Goal: Information Seeking & Learning: Find specific fact

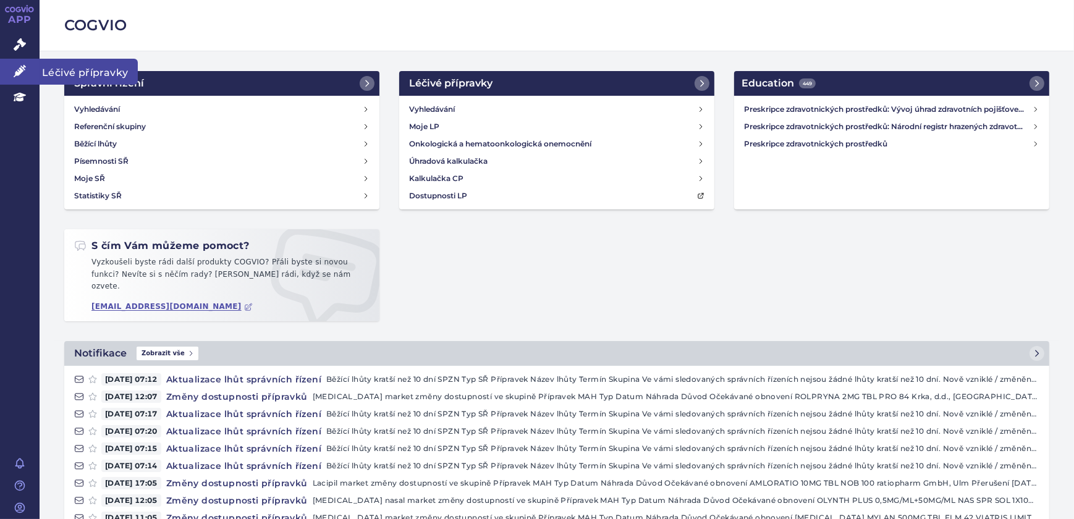
click at [20, 69] on icon at bounding box center [20, 71] width 12 height 12
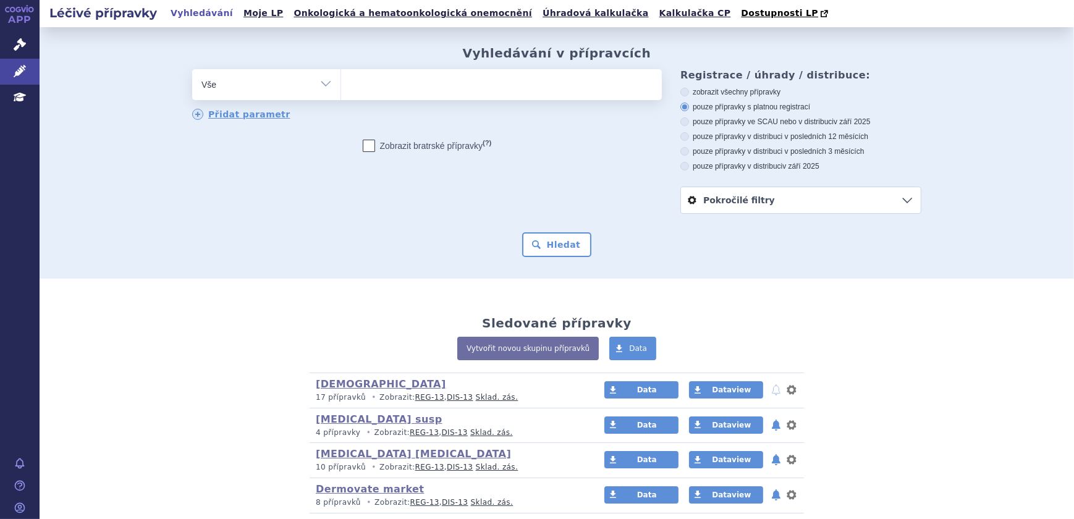
click at [407, 95] on ul at bounding box center [501, 82] width 321 height 26
click at [341, 96] on select at bounding box center [341, 84] width 1 height 31
type input "ve"
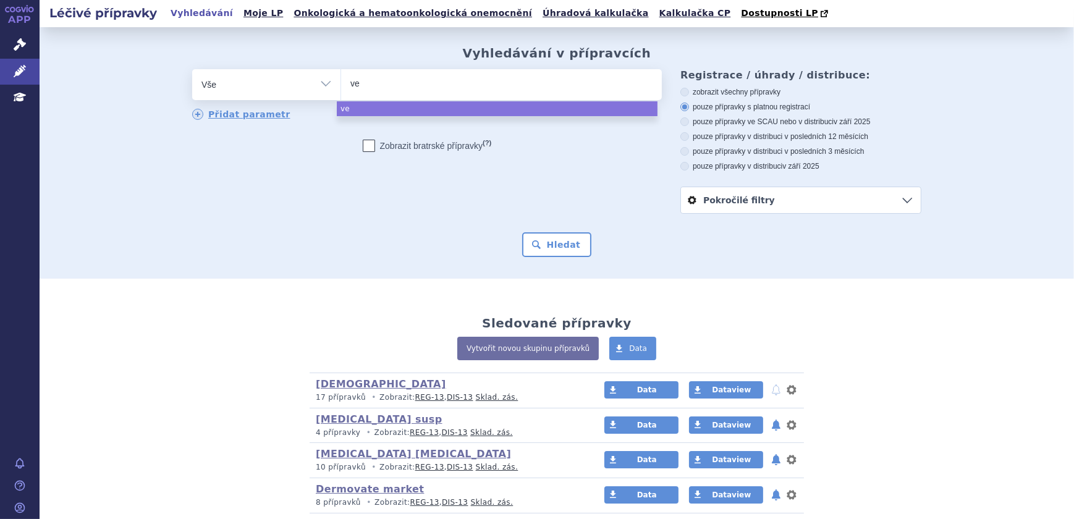
type input "ven"
type input "vento"
type input "ventoli"
type input "ventolin"
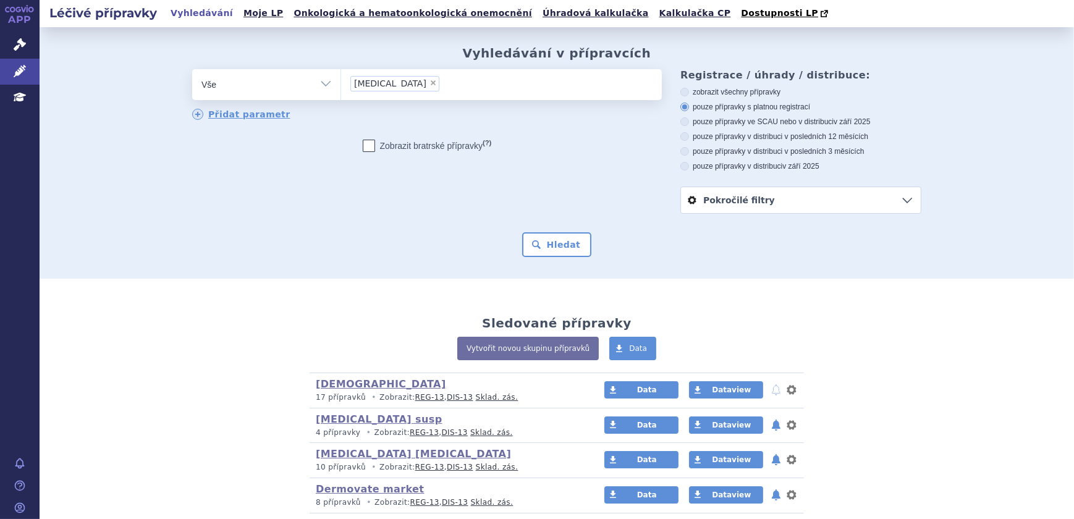
select select "ventolin"
click at [787, 389] on button "nastavení" at bounding box center [792, 390] width 12 height 15
click at [752, 441] on button "Smazat" at bounding box center [753, 440] width 101 height 18
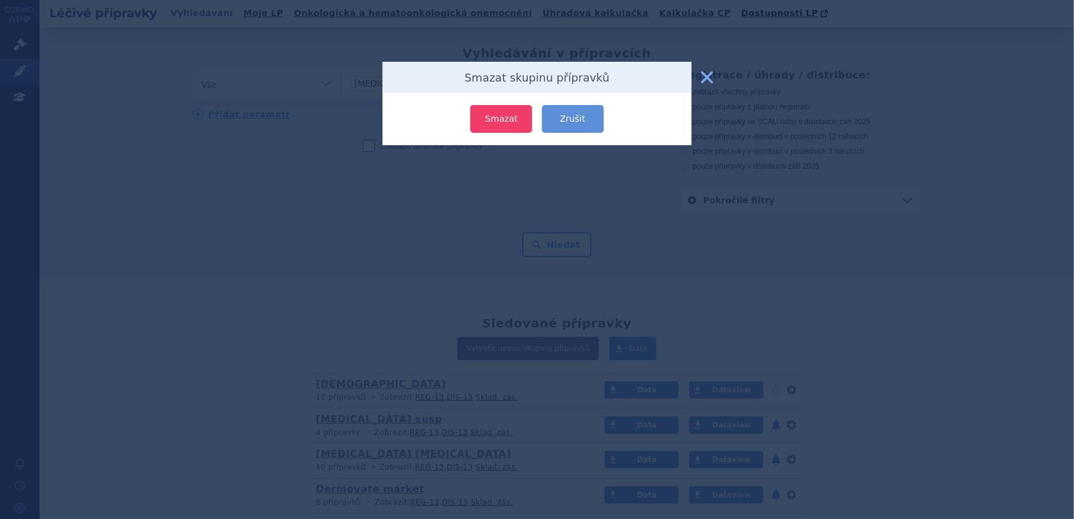
click at [510, 122] on button "Smazat" at bounding box center [501, 119] width 62 height 28
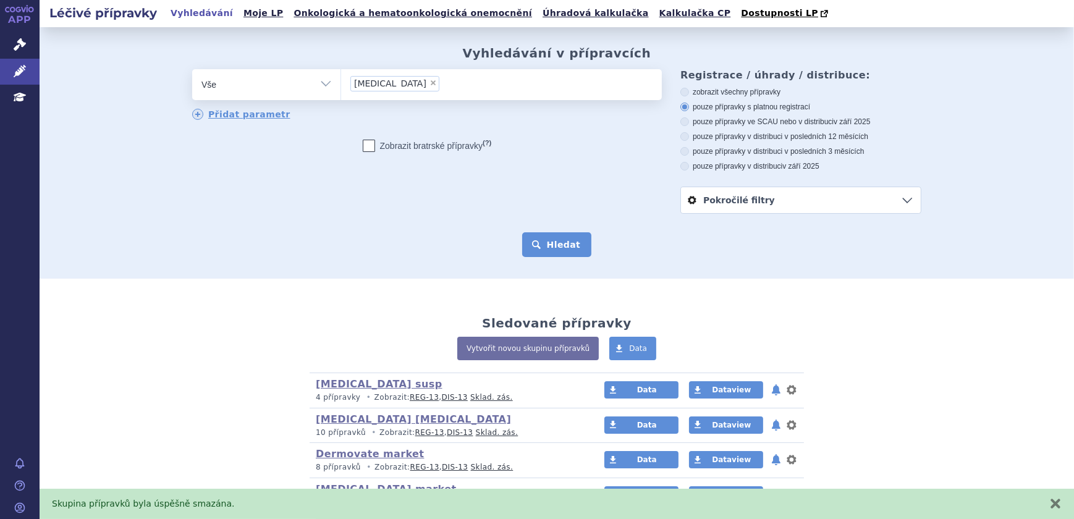
click at [545, 240] on button "Hledat" at bounding box center [557, 244] width 70 height 25
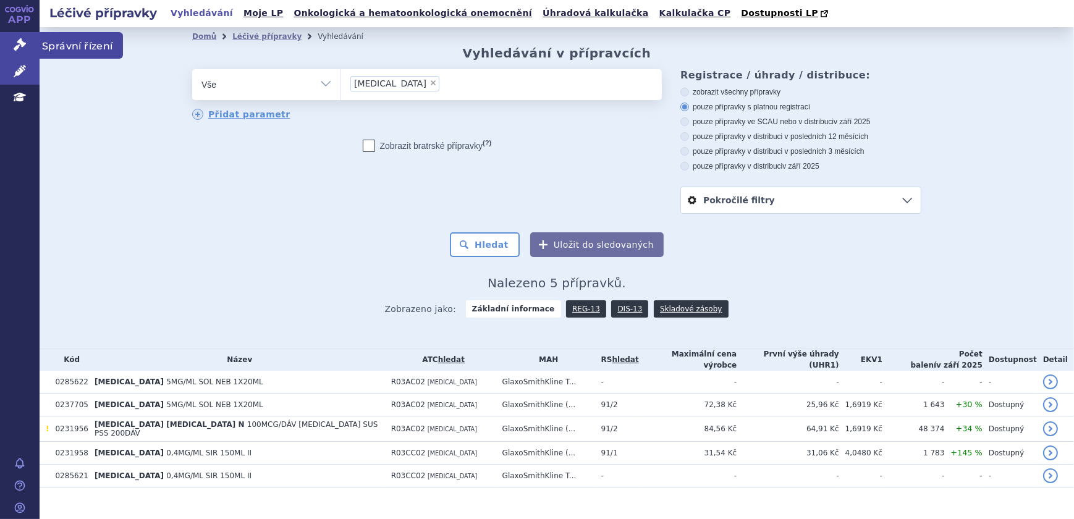
click at [25, 48] on icon at bounding box center [20, 44] width 12 height 12
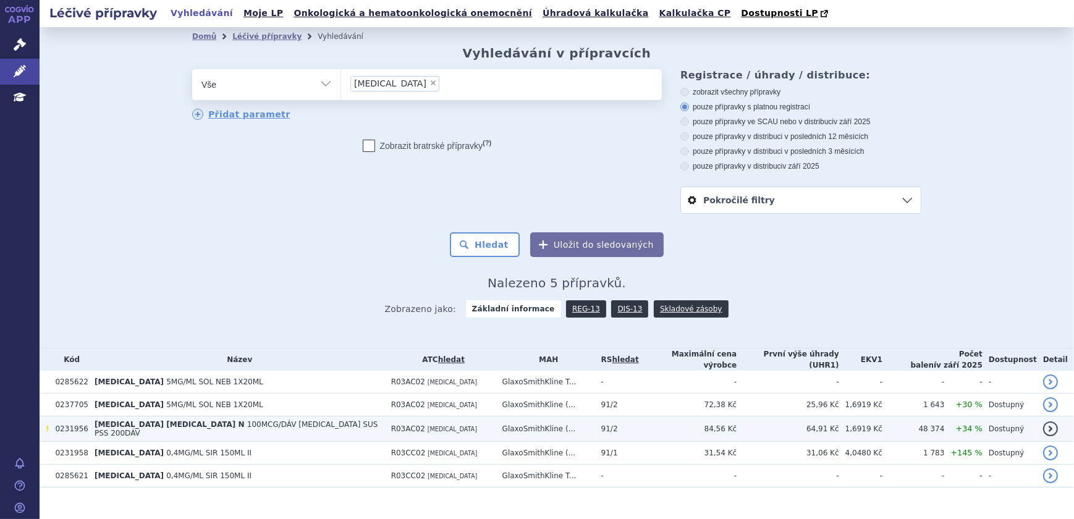
click at [516, 417] on td "GlaxoSmithKline (..." at bounding box center [545, 429] width 99 height 25
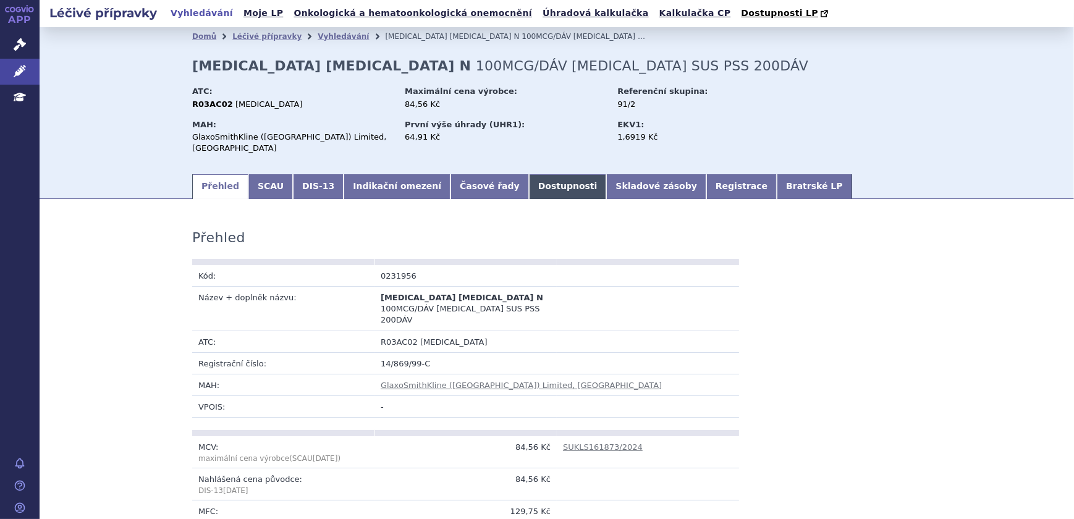
click at [529, 176] on link "Dostupnosti" at bounding box center [568, 186] width 78 height 25
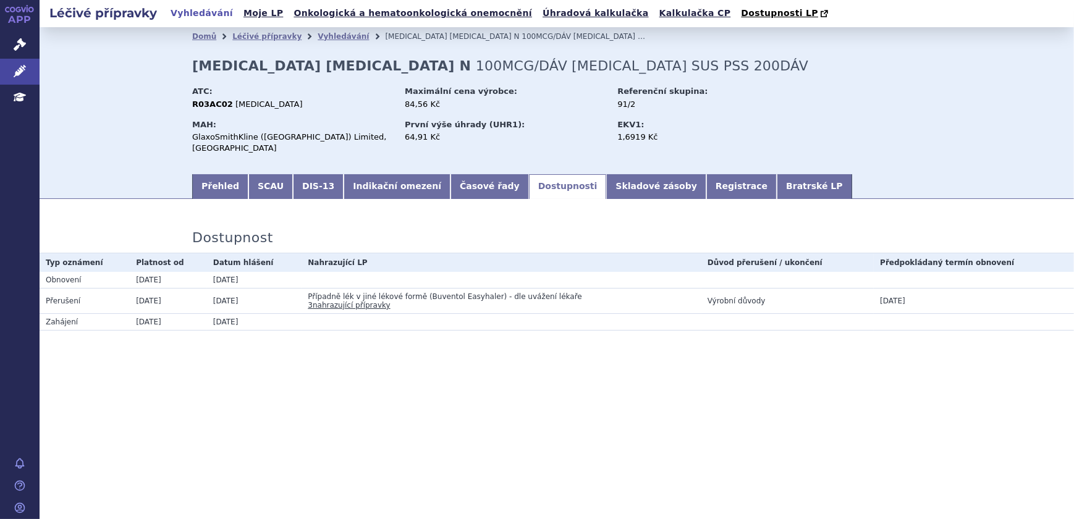
drag, startPoint x: 136, startPoint y: 291, endPoint x: 252, endPoint y: 292, distance: 116.2
click at [252, 292] on tr "Přerušení 10.06.2024 09.05.2024 Případně lék v jiné lékové formě (Buventol Easy…" at bounding box center [557, 300] width 1035 height 25
click at [155, 295] on td "10.06.2024" at bounding box center [168, 300] width 77 height 25
drag, startPoint x: 213, startPoint y: 291, endPoint x: 240, endPoint y: 289, distance: 27.3
click at [240, 289] on td "09.05.2024" at bounding box center [254, 300] width 95 height 25
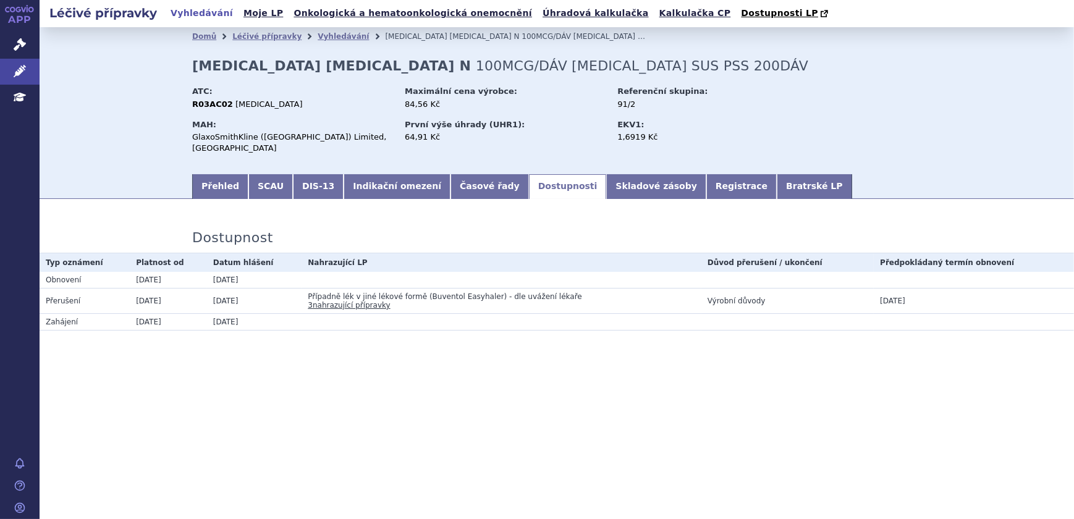
drag, startPoint x: 240, startPoint y: 289, endPoint x: 154, endPoint y: 289, distance: 86.5
click at [163, 289] on td "10.06.2024" at bounding box center [168, 300] width 77 height 25
drag, startPoint x: 138, startPoint y: 289, endPoint x: 173, endPoint y: 289, distance: 35.2
click at [173, 289] on td "10.06.2024" at bounding box center [168, 300] width 77 height 25
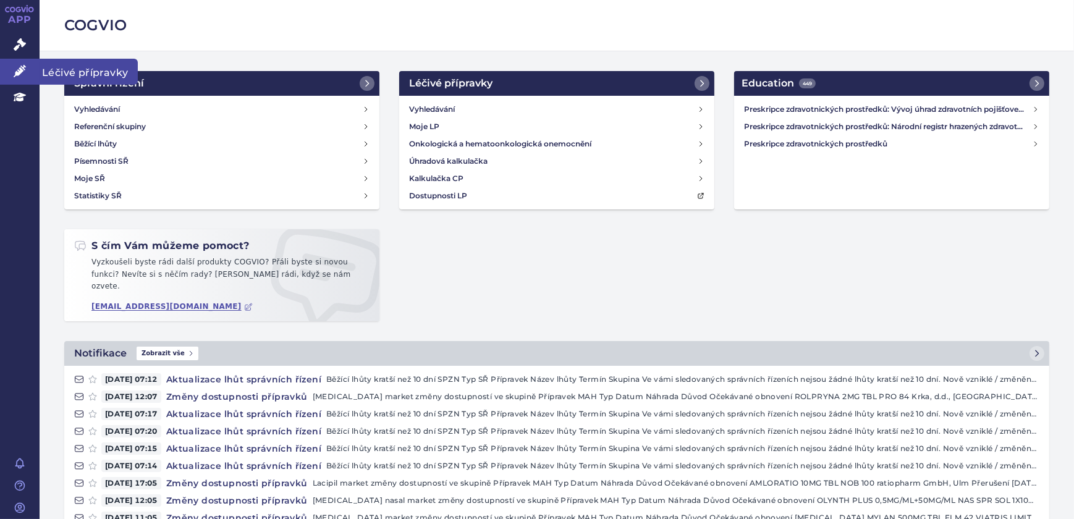
click at [20, 72] on icon at bounding box center [20, 71] width 12 height 12
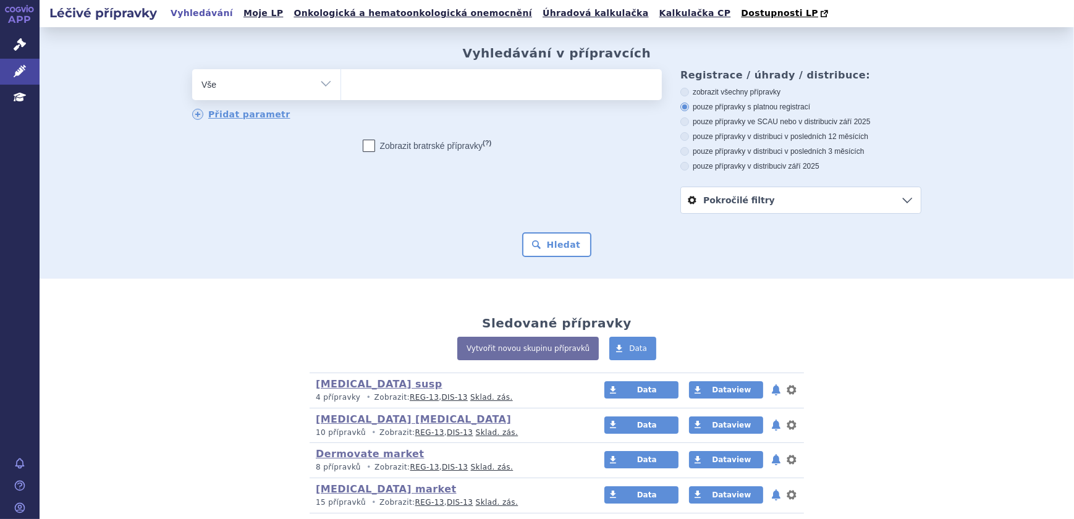
click at [429, 79] on ul at bounding box center [501, 82] width 321 height 26
click at [341, 79] on select at bounding box center [341, 84] width 1 height 31
type input "VE"
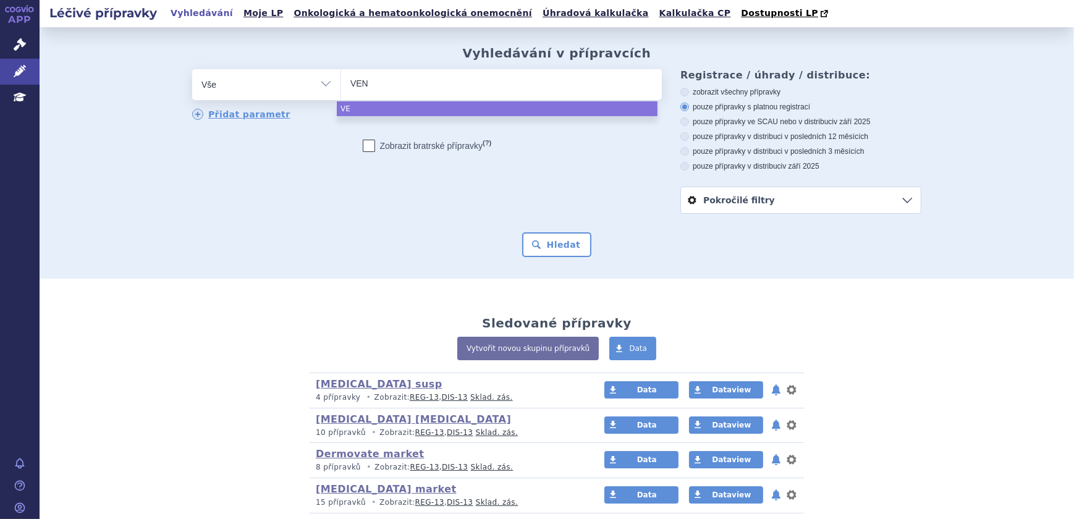
type input "VENT"
type input "VENTO"
type input "VENTOLI"
type input "[MEDICAL_DATA]"
select select "[MEDICAL_DATA]"
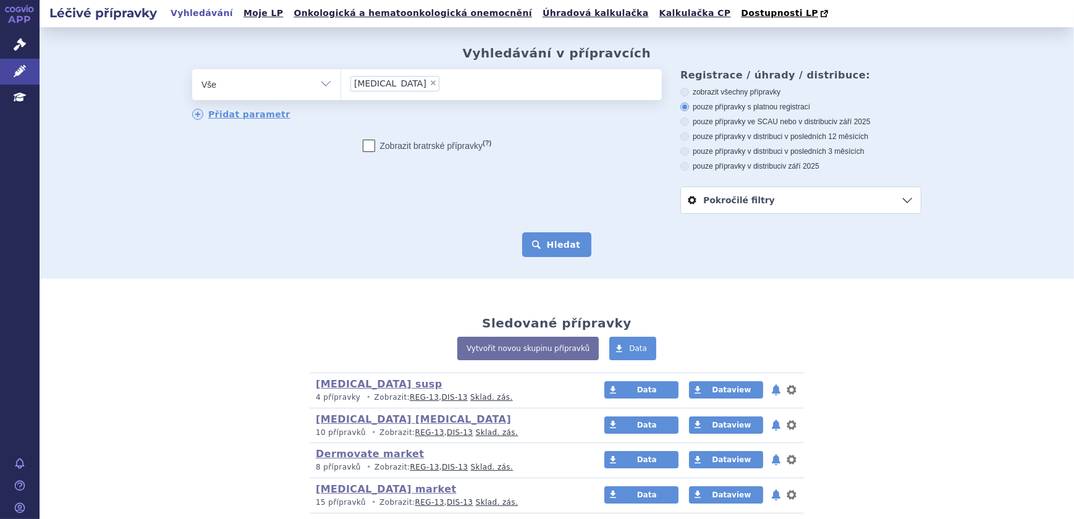
click at [566, 241] on button "Hledat" at bounding box center [557, 244] width 70 height 25
